Goal: Information Seeking & Learning: Learn about a topic

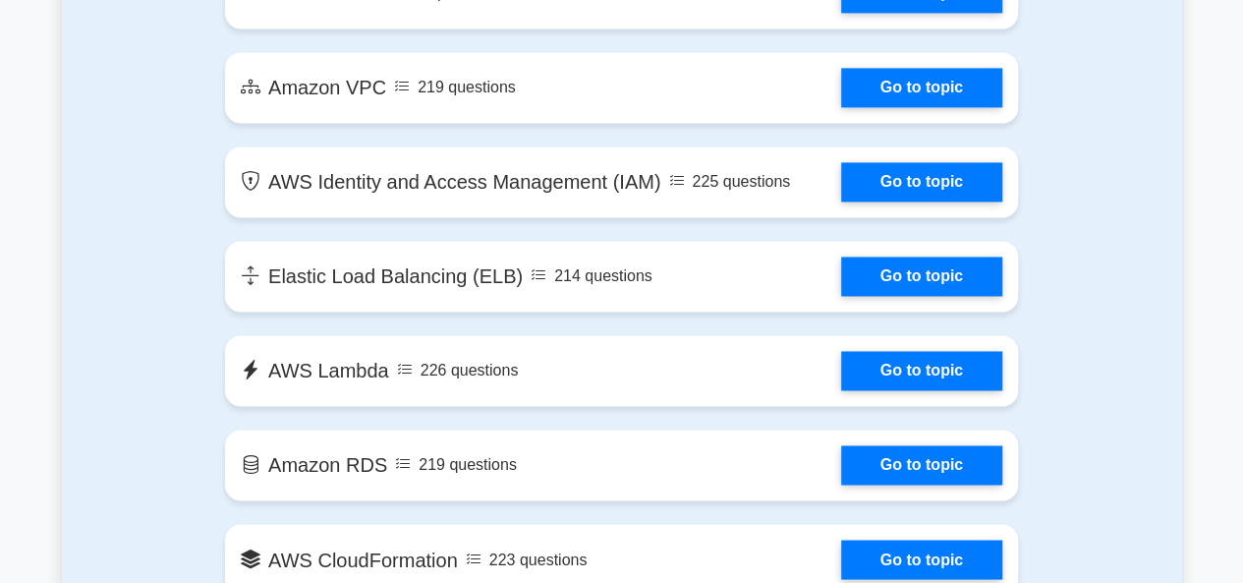
scroll to position [862, 0]
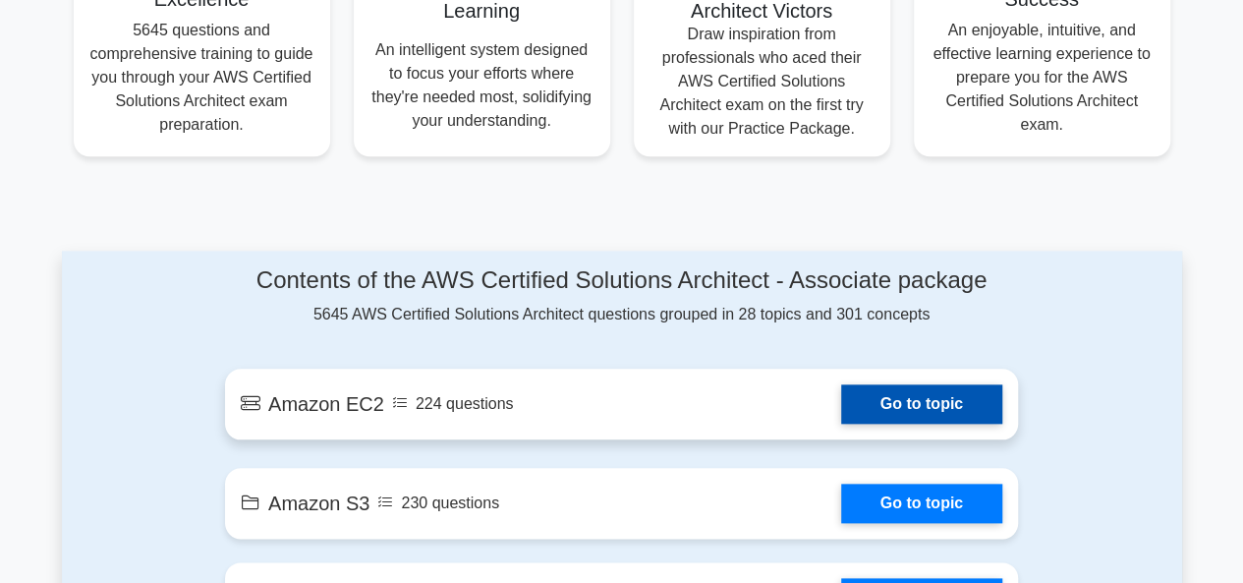
click at [937, 406] on link "Go to topic" at bounding box center [921, 403] width 161 height 39
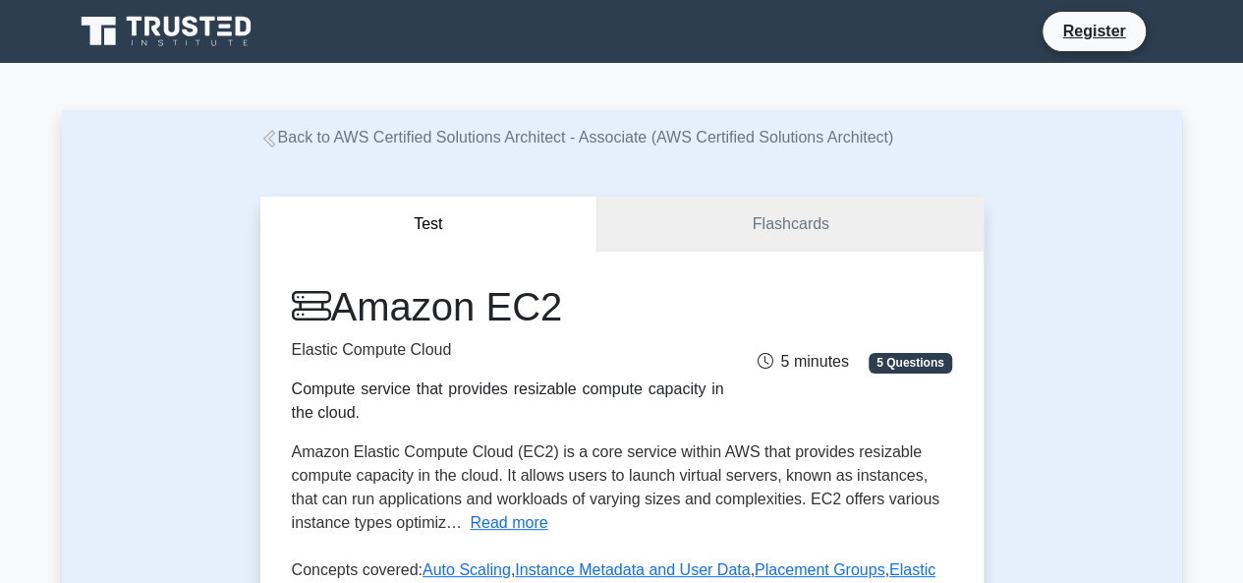
scroll to position [509, 0]
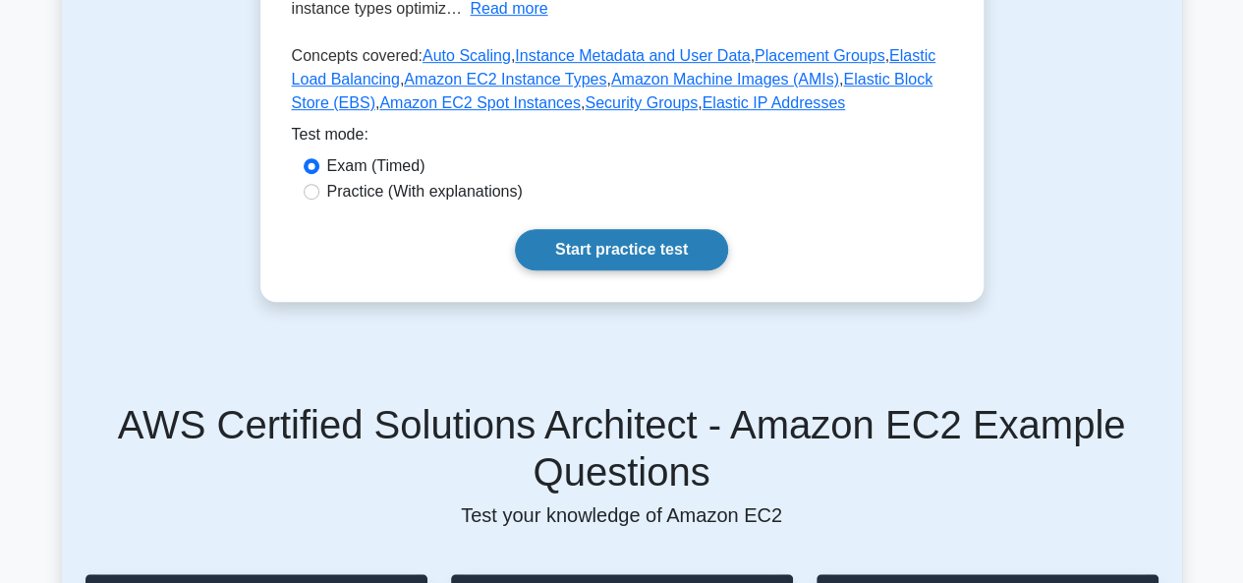
click at [639, 250] on link "Start practice test" at bounding box center [621, 249] width 213 height 41
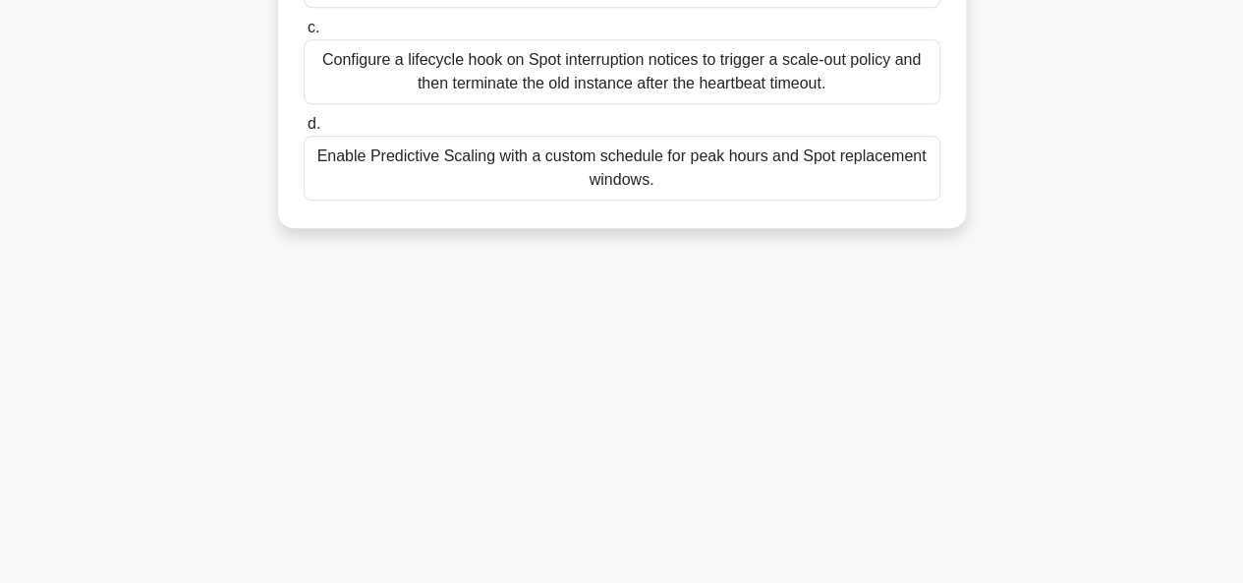
scroll to position [477, 0]
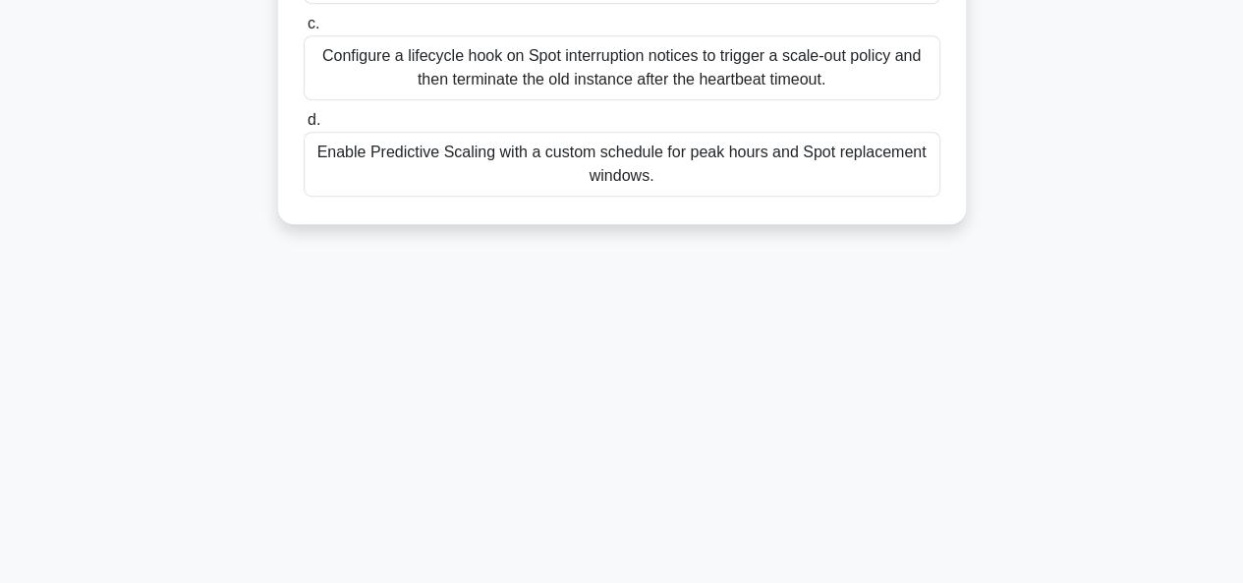
click at [719, 108] on label "d. Enable Predictive Scaling with a custom schedule for peak hours and Spot rep…" at bounding box center [622, 152] width 637 height 88
click at [304, 114] on input "d. Enable Predictive Scaling with a custom schedule for peak hours and Spot rep…" at bounding box center [304, 120] width 0 height 13
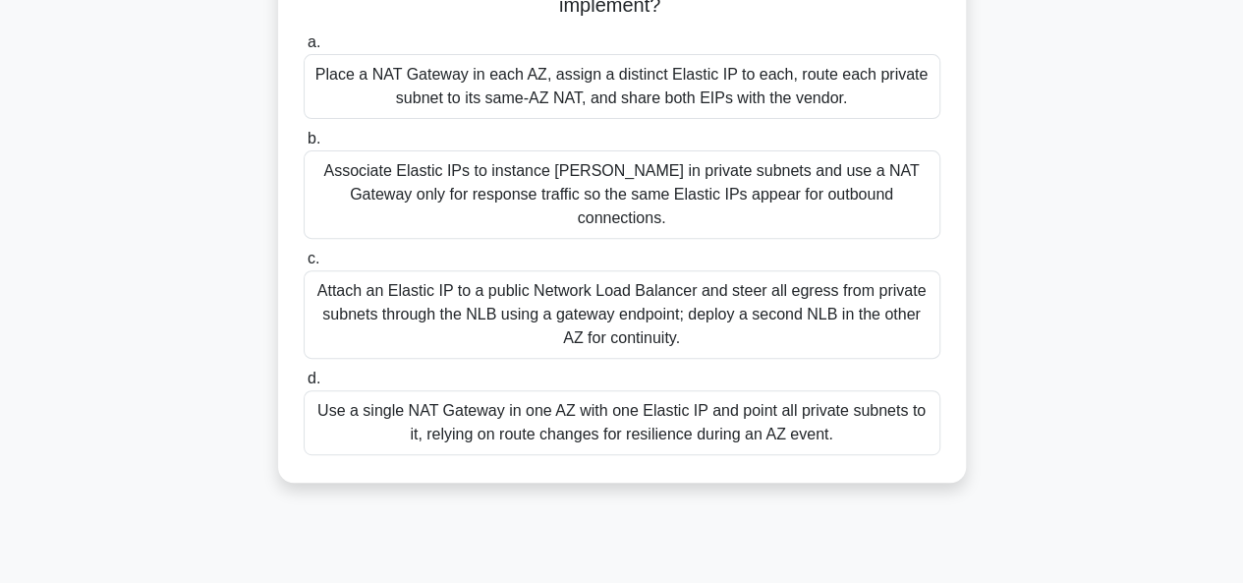
click at [699, 162] on div "a. Place a NAT Gateway in each AZ, assign a distinct Elastic IP to each, route …" at bounding box center [622, 243] width 660 height 432
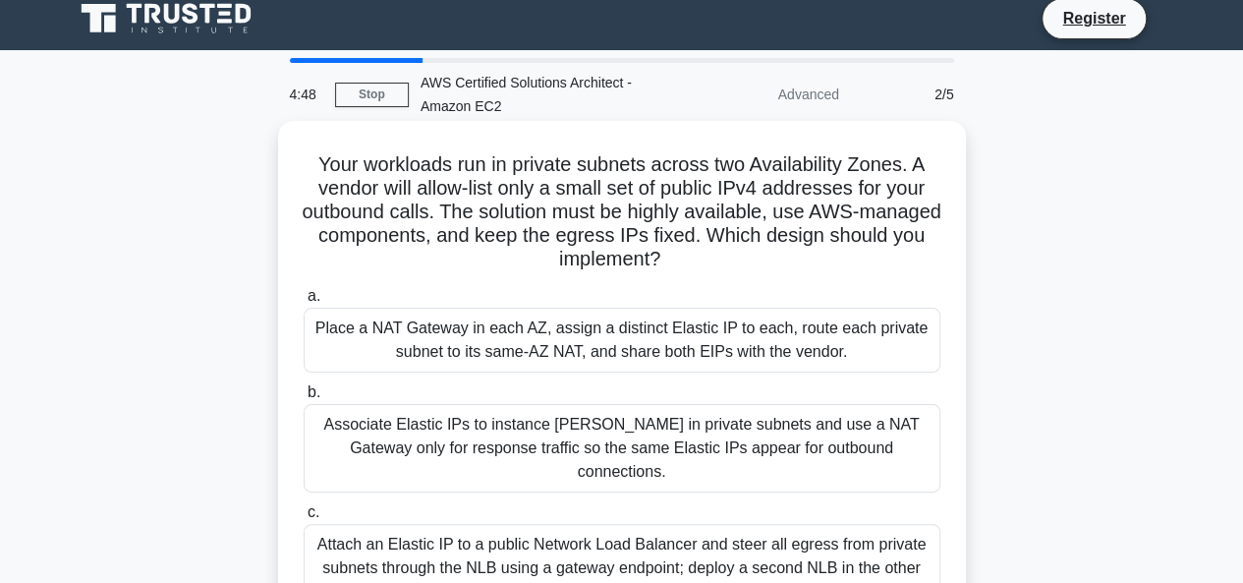
scroll to position [0, 0]
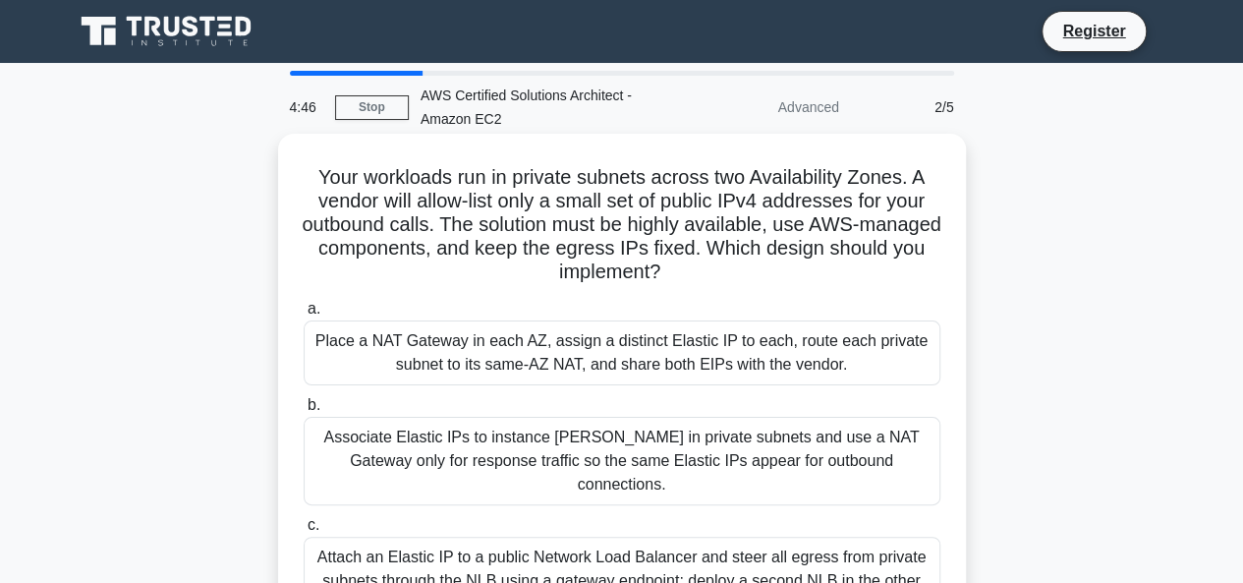
click at [617, 365] on div "Place a NAT Gateway in each AZ, assign a distinct Elastic IP to each, route eac…" at bounding box center [622, 352] width 637 height 65
click at [304, 315] on input "a. Place a NAT Gateway in each AZ, assign a distinct Elastic IP to each, route …" at bounding box center [304, 309] width 0 height 13
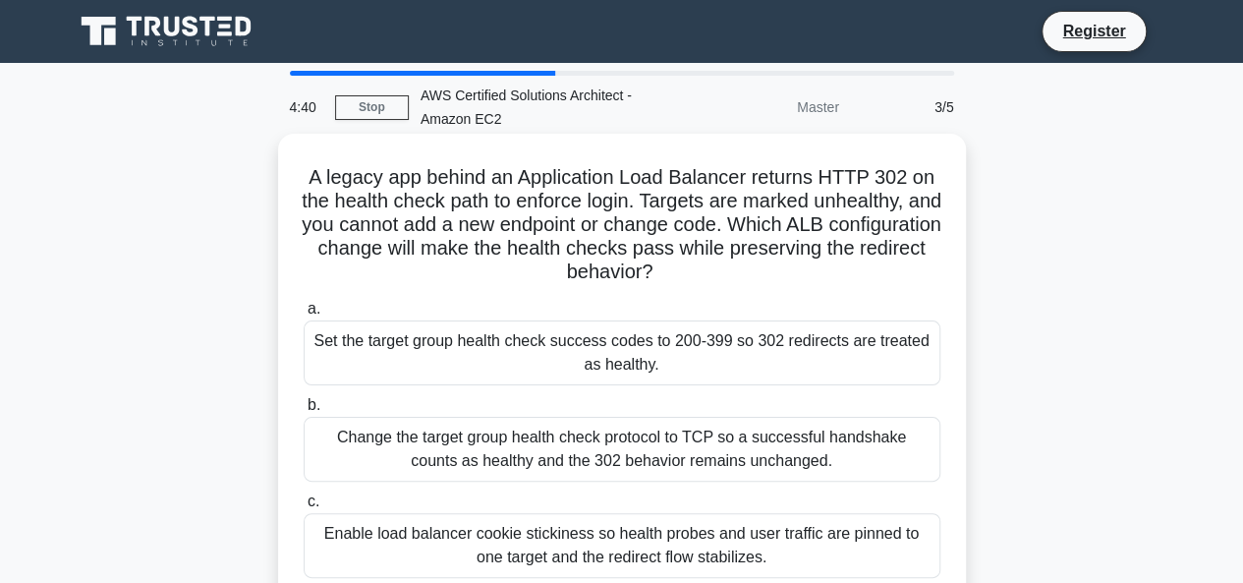
click at [549, 440] on div "Change the target group health check protocol to TCP so a successful handshake …" at bounding box center [622, 449] width 637 height 65
click at [304, 412] on input "b. Change the target group health check protocol to TCP so a successful handsha…" at bounding box center [304, 405] width 0 height 13
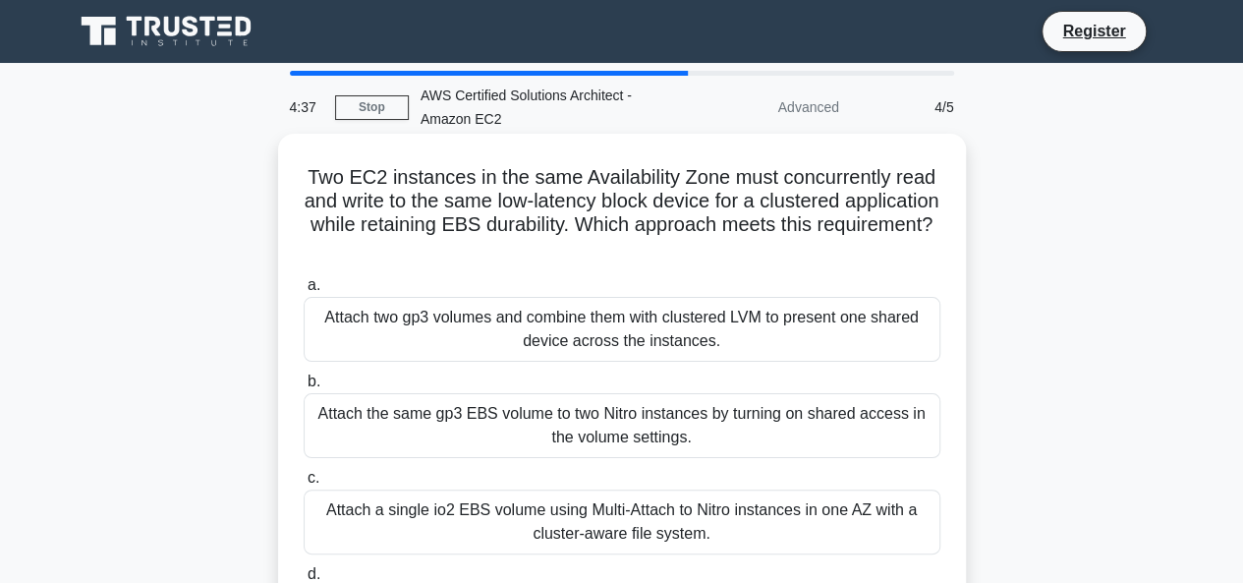
click at [546, 505] on div "Attach a single io2 EBS volume using Multi-Attach to Nitro instances in one AZ …" at bounding box center [622, 521] width 637 height 65
click at [304, 484] on input "c. Attach a single io2 EBS volume using Multi-Attach to Nitro instances in one …" at bounding box center [304, 478] width 0 height 13
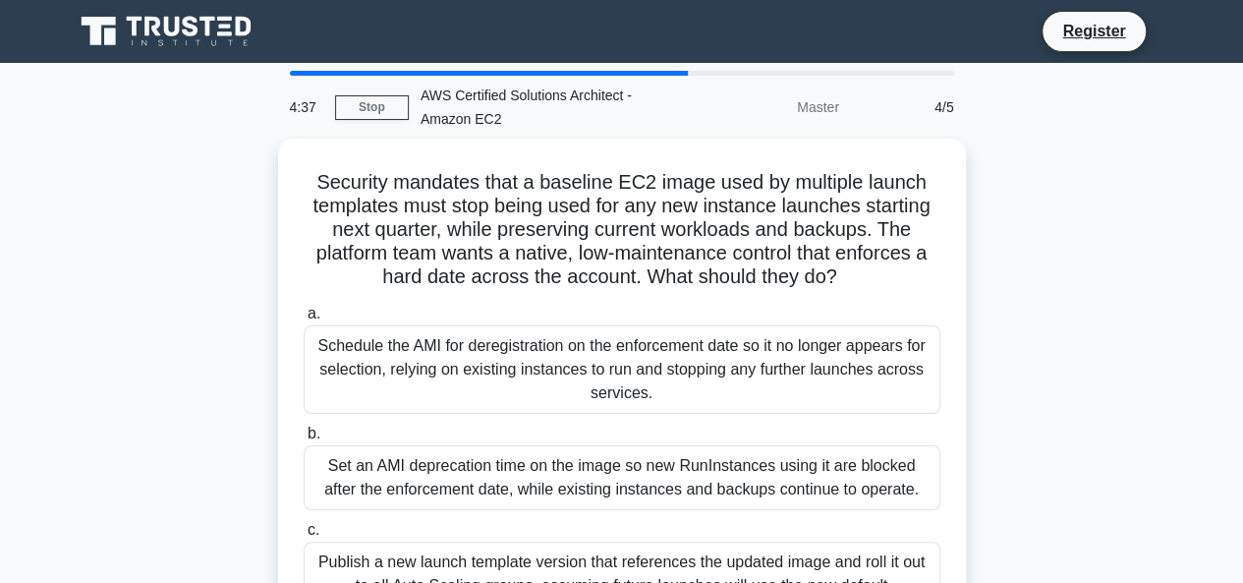
click at [546, 505] on div "a. Schedule the AMI for deregistration on the enforcement date so it no longer …" at bounding box center [622, 526] width 660 height 456
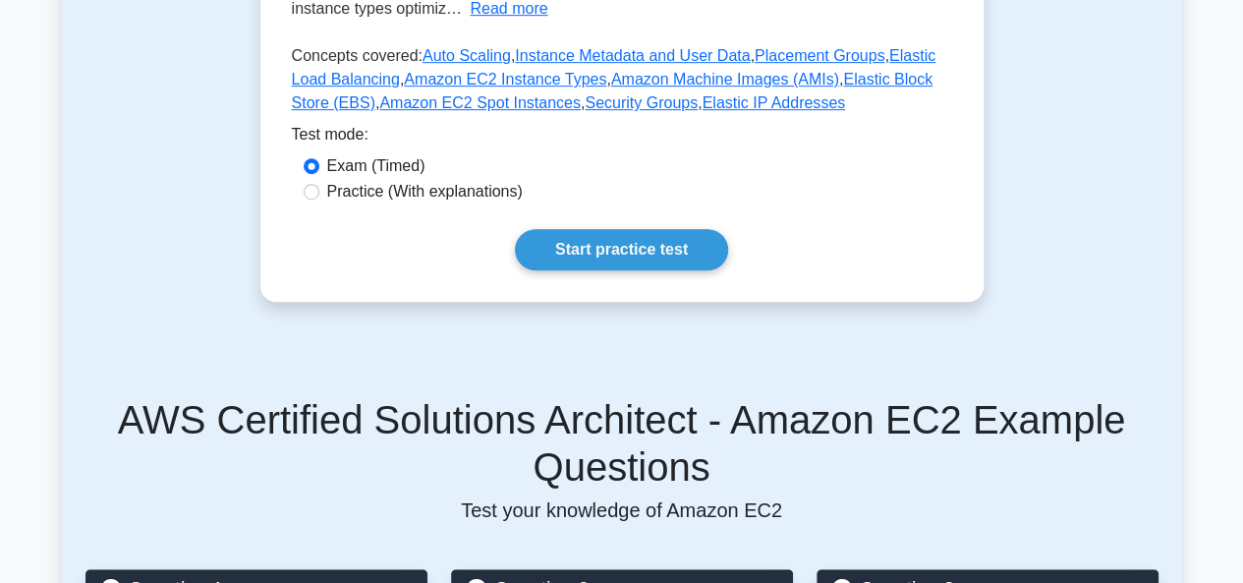
scroll to position [4, 0]
